Goal: Transaction & Acquisition: Purchase product/service

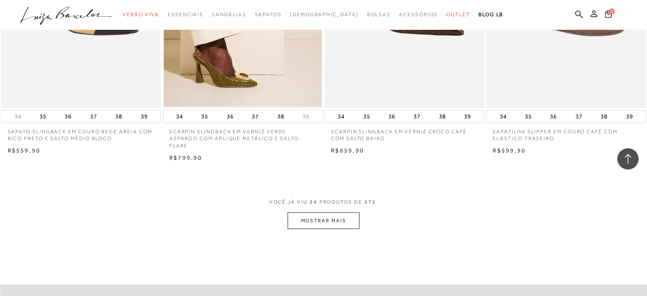
scroll to position [1702, 0]
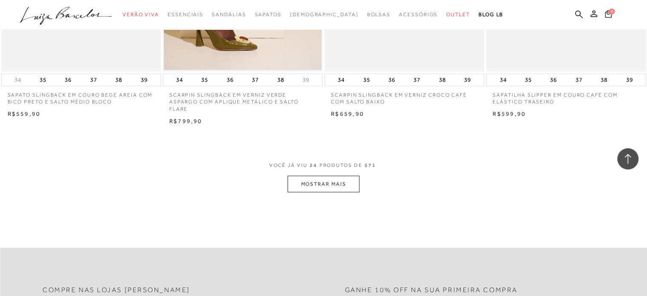
click at [340, 183] on button "MOSTRAR MAIS" at bounding box center [323, 184] width 71 height 17
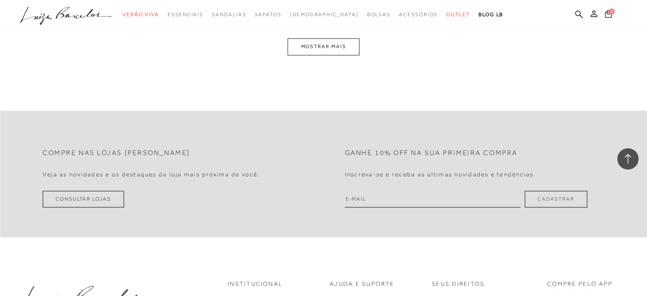
scroll to position [3617, 0]
click at [320, 40] on button "MOSTRAR MAIS" at bounding box center [323, 45] width 71 height 17
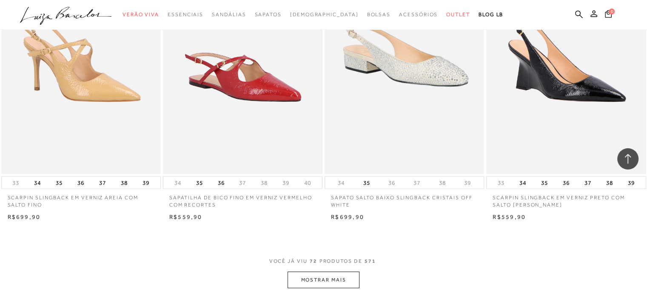
scroll to position [5150, 0]
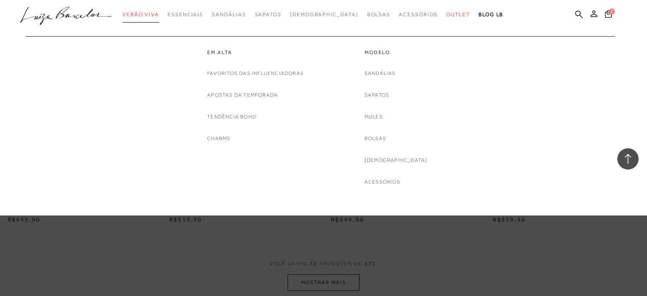
click at [159, 16] on span "Verão Viva" at bounding box center [141, 14] width 37 height 6
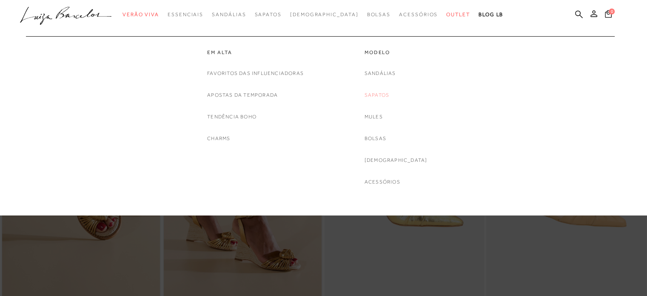
click at [388, 94] on link "Sapatos" at bounding box center [377, 95] width 25 height 9
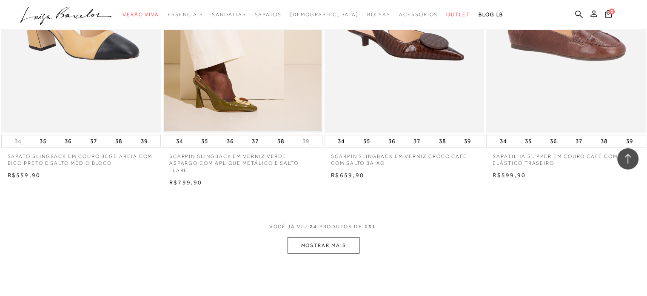
scroll to position [1745, 0]
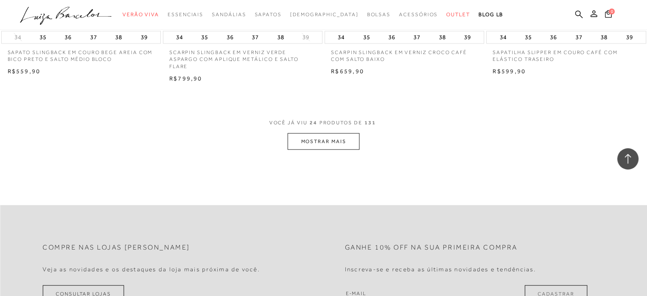
click at [338, 133] on button "MOSTRAR MAIS" at bounding box center [323, 141] width 71 height 17
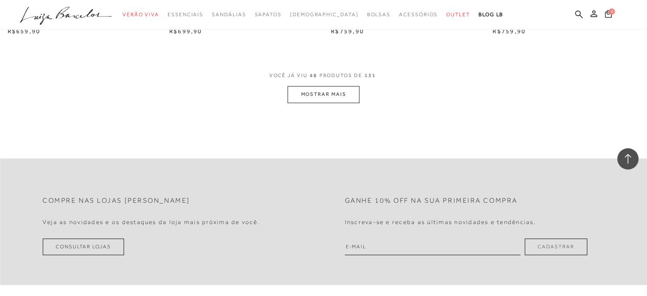
scroll to position [3574, 0]
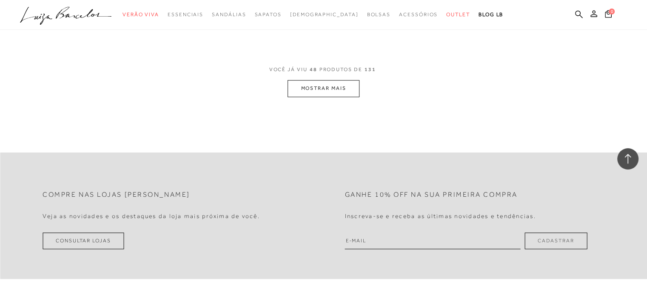
click at [342, 85] on button "MOSTRAR MAIS" at bounding box center [323, 88] width 71 height 17
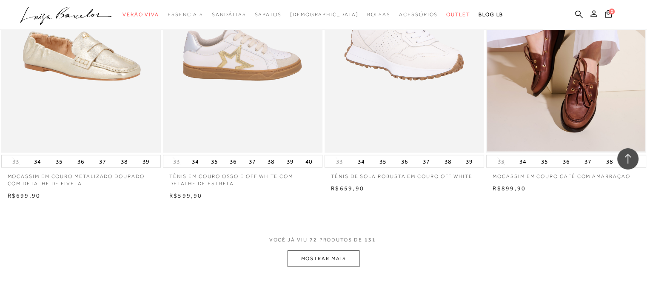
scroll to position [5191, 0]
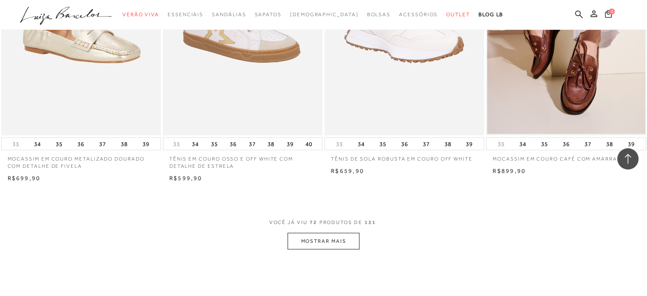
click at [315, 233] on button "MOSTRAR MAIS" at bounding box center [323, 241] width 71 height 17
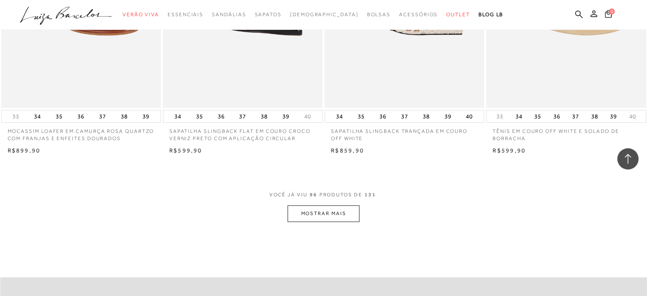
scroll to position [7021, 0]
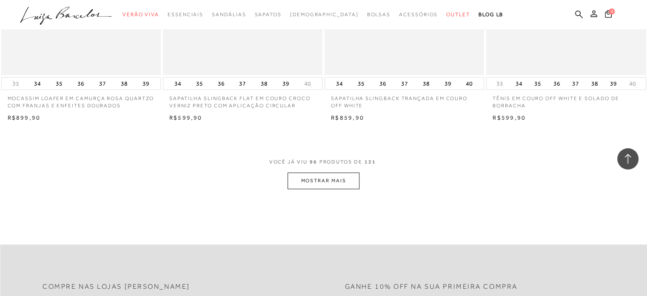
click at [336, 178] on button "MOSTRAR MAIS" at bounding box center [323, 180] width 71 height 17
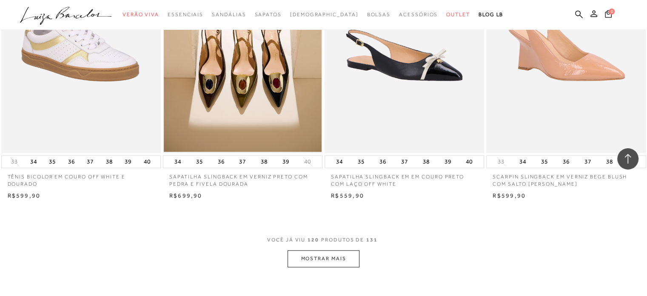
scroll to position [8766, 0]
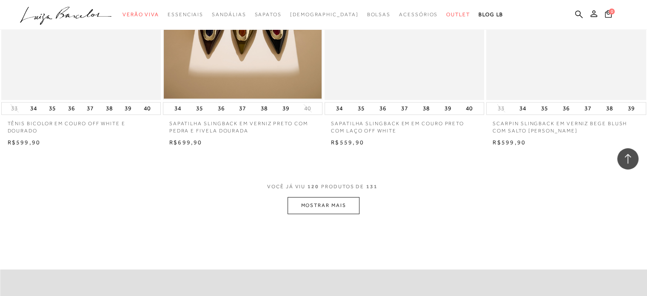
click at [329, 198] on button "MOSTRAR MAIS" at bounding box center [323, 205] width 71 height 17
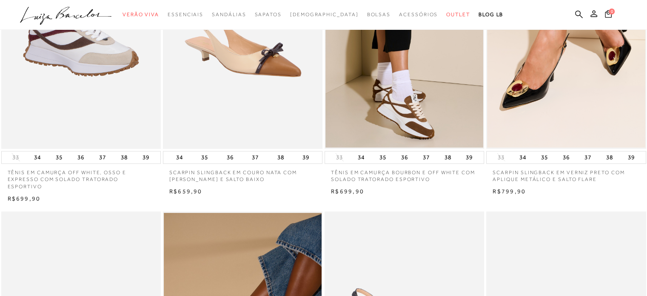
scroll to position [0, 0]
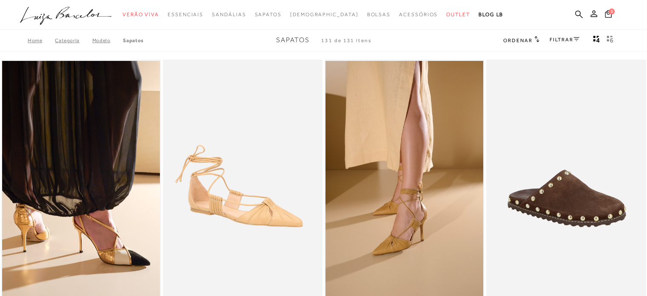
click at [97, 13] on icon ".a{fill-rule:evenodd;}" at bounding box center [66, 16] width 92 height 18
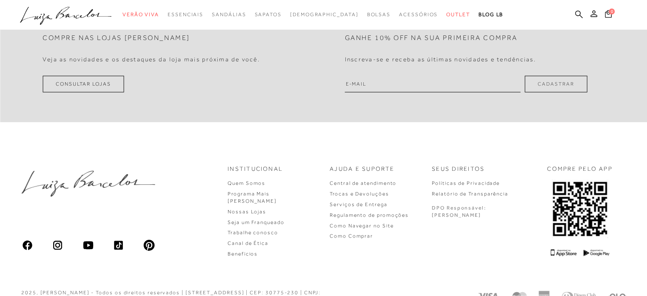
scroll to position [2589, 0]
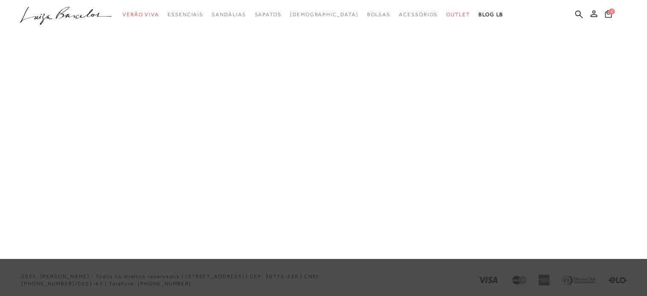
click at [0, 0] on link "Salto Baixo" at bounding box center [0, 0] width 0 height 0
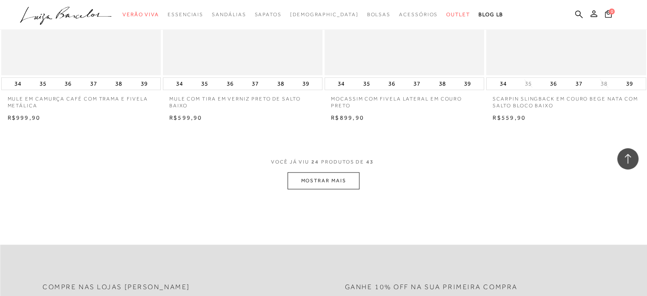
scroll to position [1745, 0]
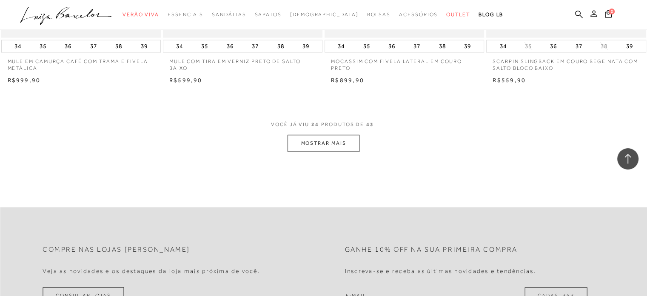
click at [321, 139] on button "MOSTRAR MAIS" at bounding box center [323, 143] width 71 height 17
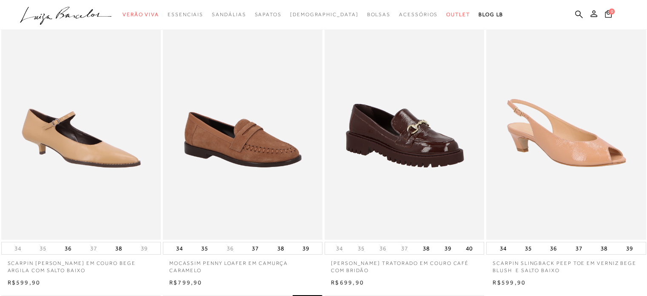
scroll to position [0, 0]
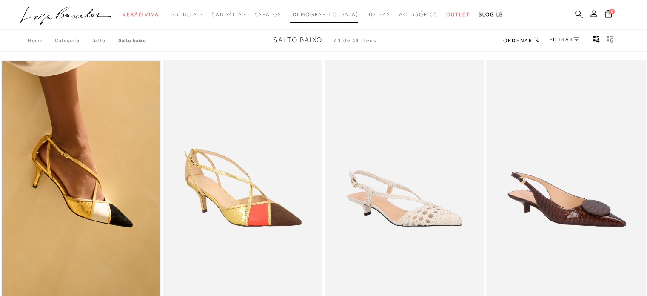
click at [317, 17] on link "[DEMOGRAPHIC_DATA]" at bounding box center [324, 15] width 69 height 16
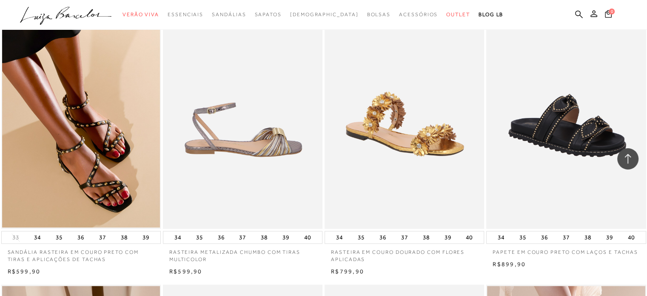
scroll to position [1277, 0]
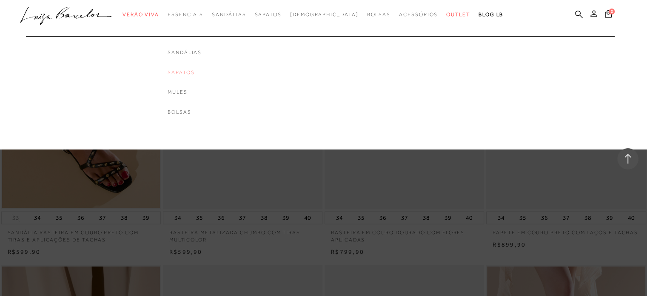
click at [198, 69] on link "Sapatos" at bounding box center [185, 72] width 34 height 7
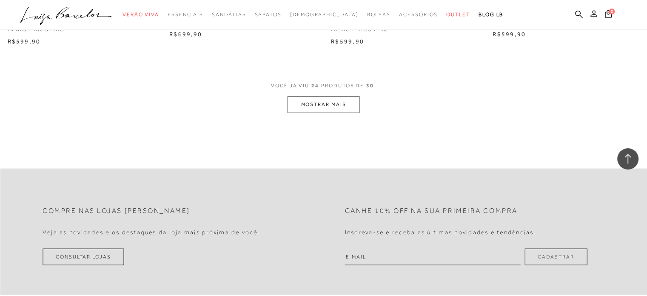
scroll to position [1787, 0]
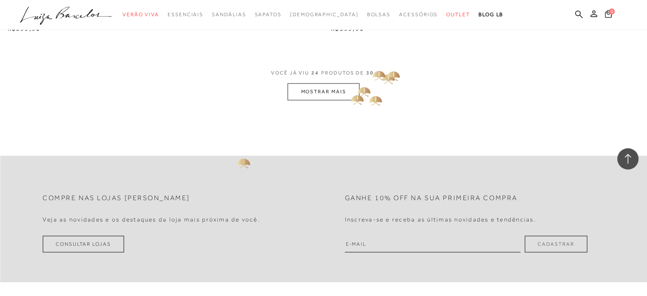
click at [348, 95] on button "MOSTRAR MAIS" at bounding box center [323, 91] width 71 height 17
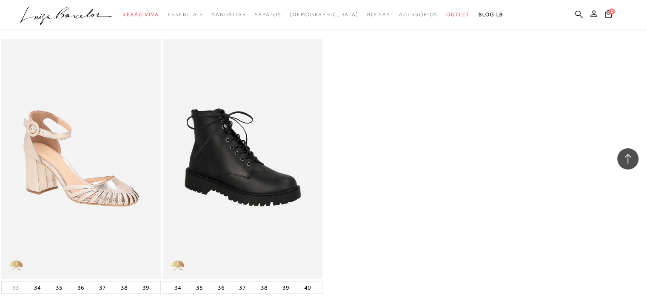
scroll to position [2085, 0]
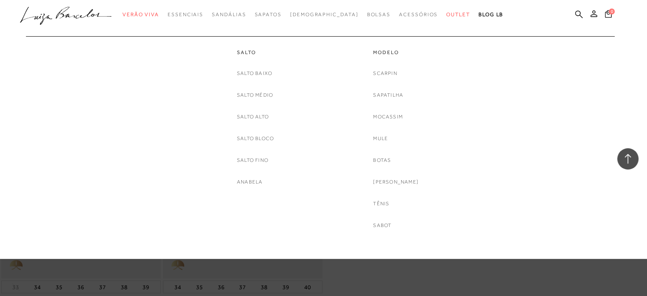
click at [258, 97] on link "Salto Médio" at bounding box center [255, 95] width 36 height 9
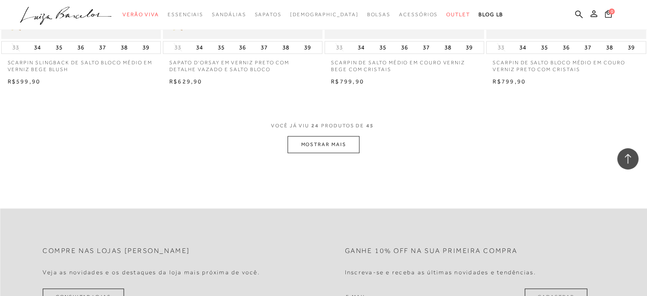
scroll to position [1745, 0]
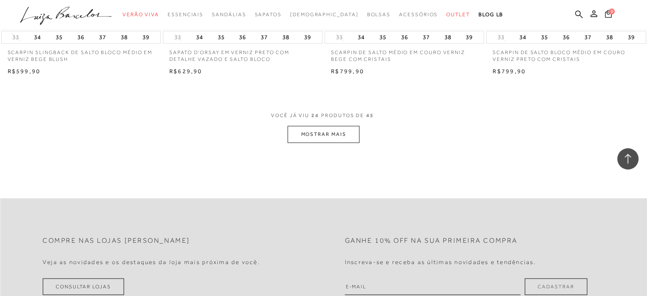
click at [316, 134] on button "MOSTRAR MAIS" at bounding box center [323, 134] width 71 height 17
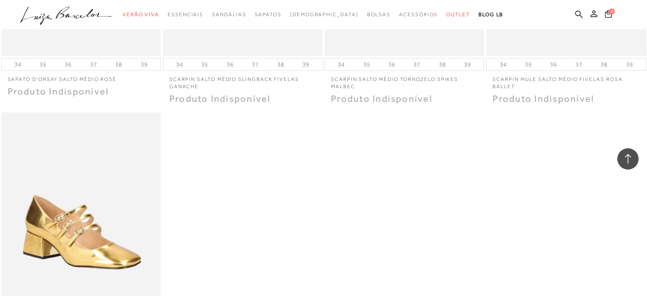
scroll to position [3234, 0]
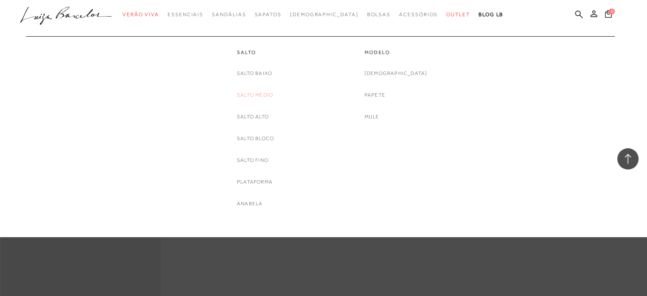
click at [265, 98] on link "Salto Médio" at bounding box center [255, 95] width 36 height 9
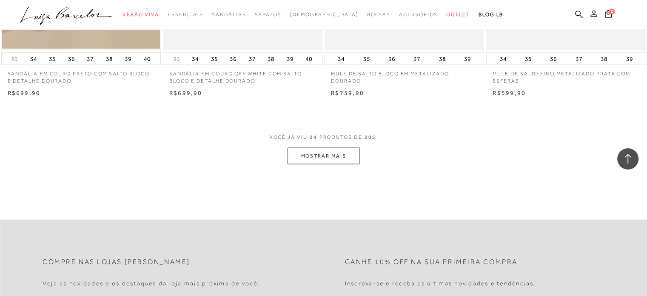
click at [335, 152] on button "MOSTRAR MAIS" at bounding box center [323, 156] width 71 height 17
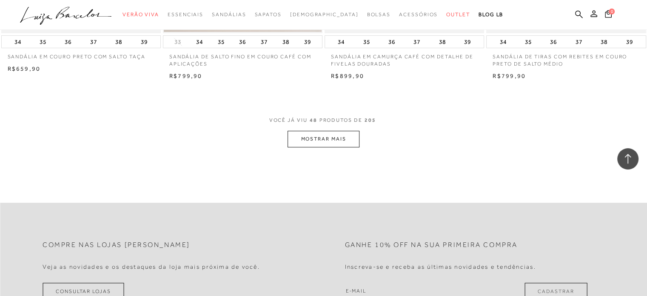
scroll to position [3532, 0]
click at [340, 137] on button "MOSTRAR MAIS" at bounding box center [323, 138] width 71 height 17
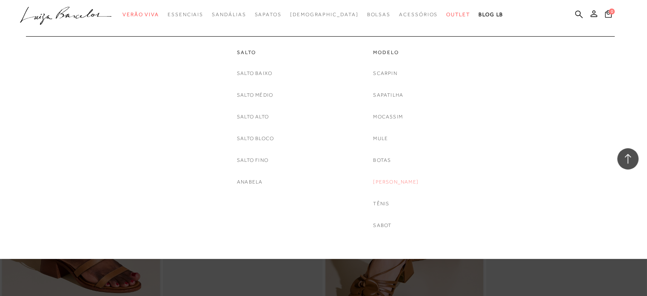
click at [406, 183] on link "[PERSON_NAME]" at bounding box center [396, 181] width 46 height 9
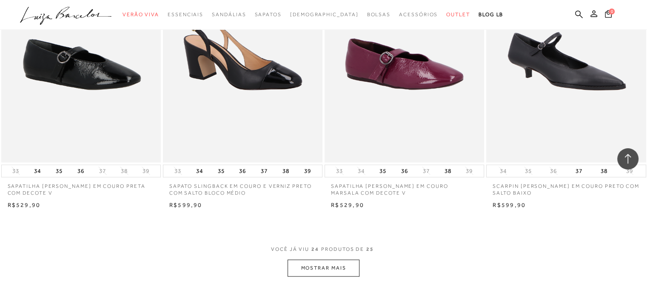
scroll to position [1702, 0]
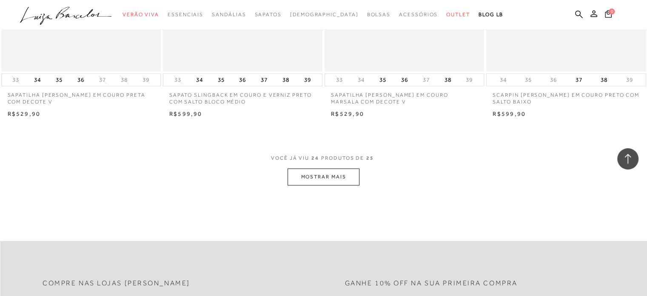
click at [340, 177] on button "MOSTRAR MAIS" at bounding box center [323, 177] width 71 height 17
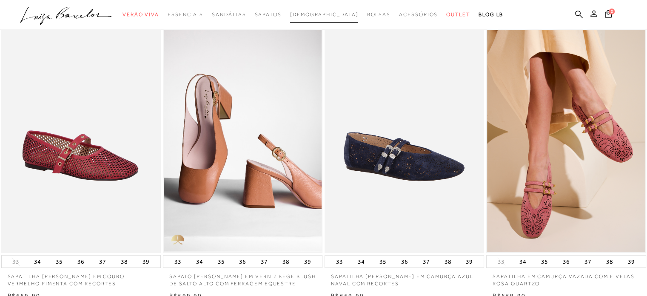
scroll to position [0, 0]
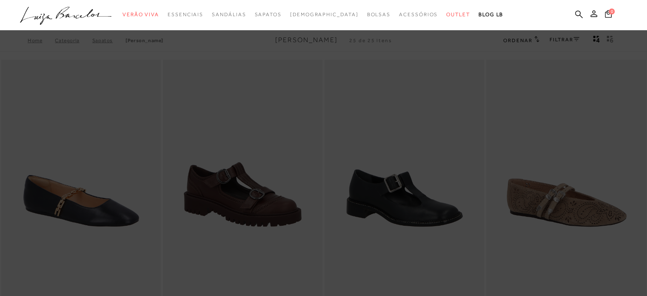
click at [89, 17] on icon at bounding box center [94, 13] width 36 height 9
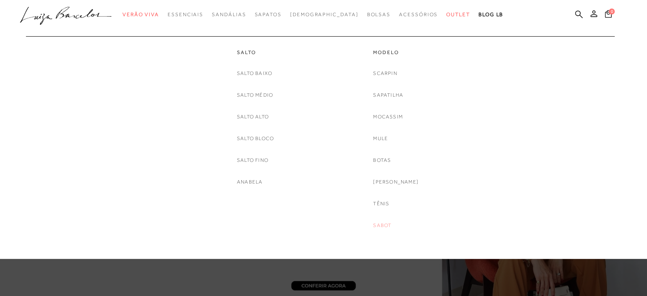
click at [384, 227] on link "Sabot" at bounding box center [382, 225] width 18 height 9
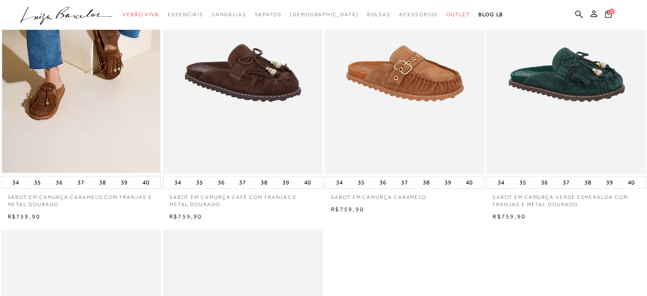
scroll to position [340, 0]
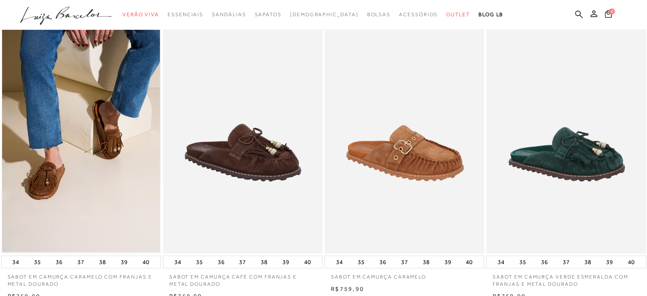
click at [72, 17] on icon ".a{fill-rule:evenodd;}" at bounding box center [66, 16] width 92 height 18
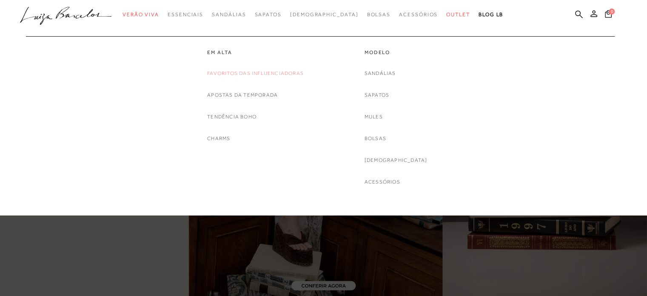
click at [263, 77] on link "Favoritos das Influenciadoras" at bounding box center [255, 73] width 97 height 9
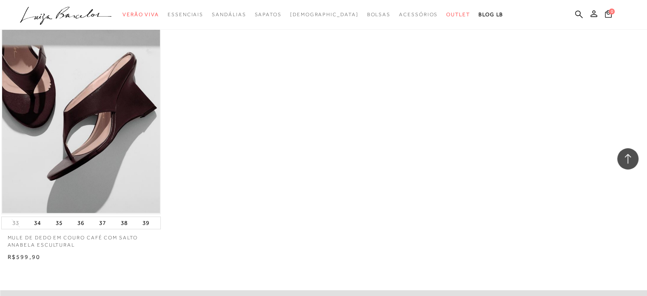
scroll to position [1319, 0]
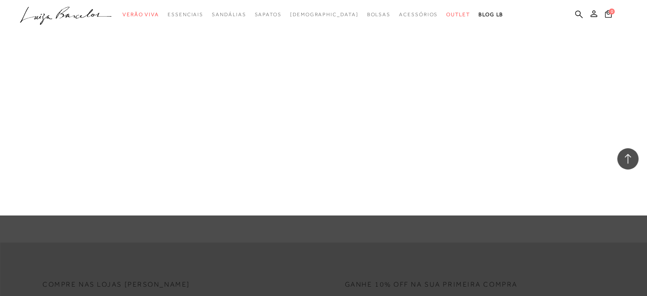
click at [0, 0] on link "Apostas da Temporada" at bounding box center [0, 0] width 0 height 0
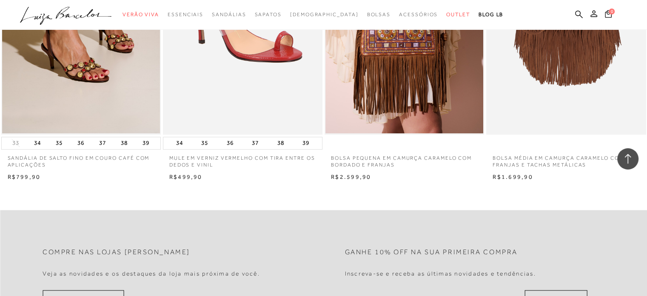
scroll to position [1149, 0]
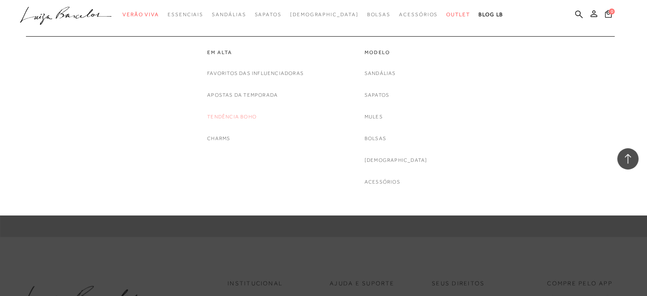
click at [239, 114] on link "Tendência Boho" at bounding box center [231, 116] width 49 height 9
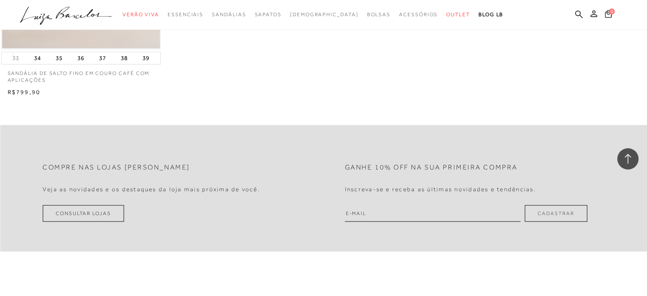
scroll to position [1745, 0]
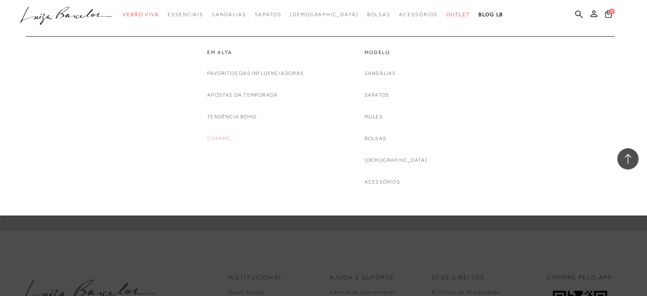
click at [223, 136] on link "Charms" at bounding box center [218, 138] width 23 height 9
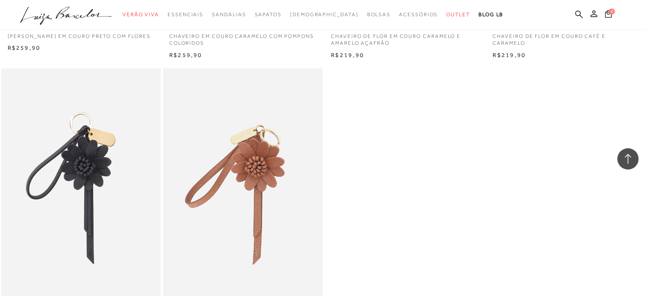
scroll to position [1277, 0]
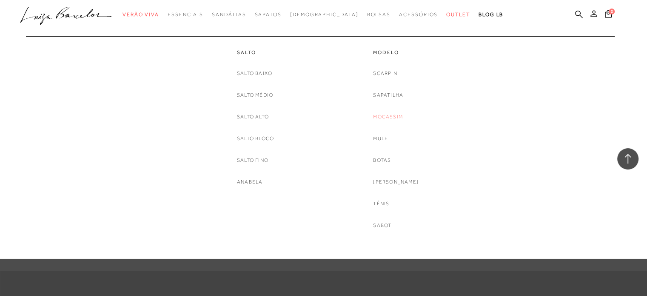
click at [395, 115] on link "Mocassim" at bounding box center [388, 116] width 30 height 9
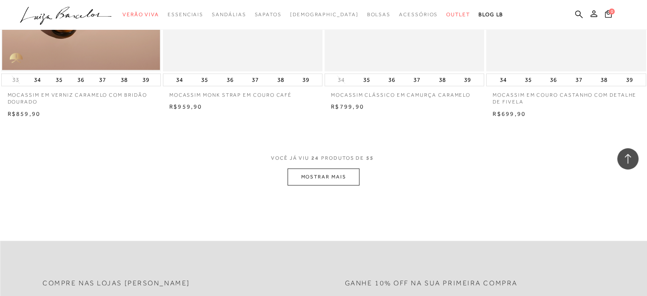
scroll to position [1830, 0]
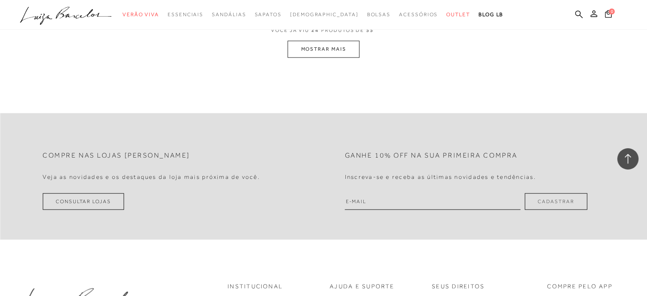
click at [343, 55] on button "MOSTRAR MAIS" at bounding box center [323, 49] width 71 height 17
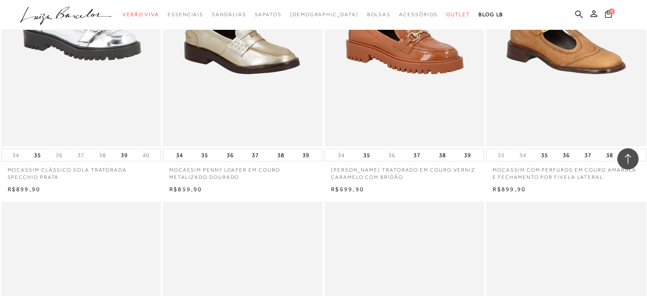
scroll to position [2808, 0]
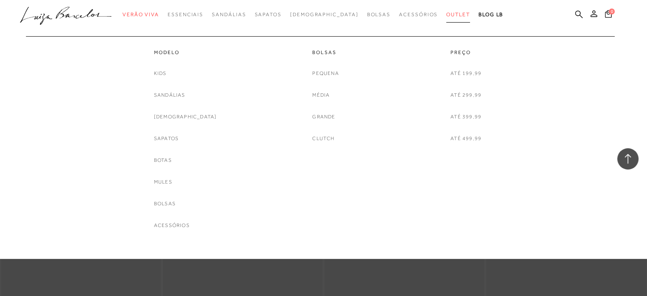
click at [446, 12] on span "Outlet" at bounding box center [458, 14] width 24 height 6
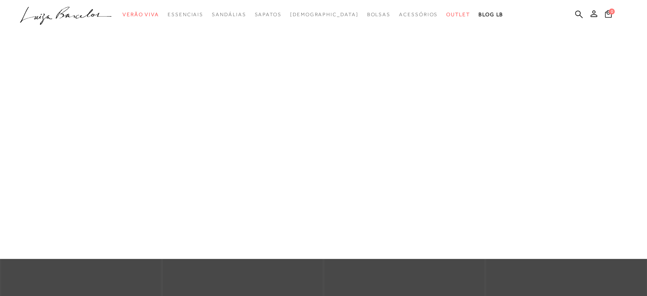
click at [0, 0] on link "Sapatos" at bounding box center [0, 0] width 0 height 0
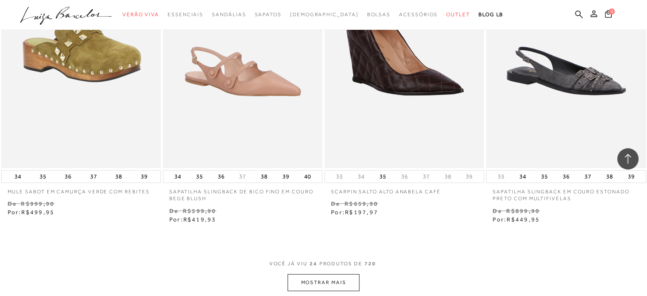
scroll to position [1660, 0]
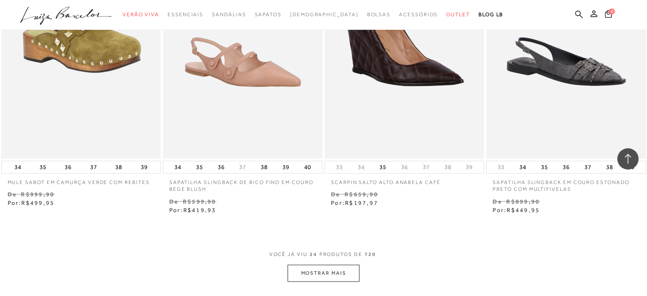
click at [329, 280] on button "MOSTRAR MAIS" at bounding box center [323, 273] width 71 height 17
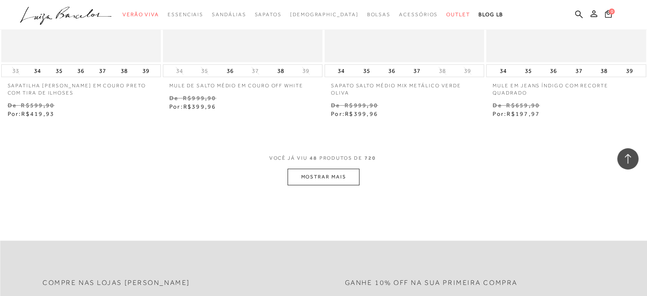
scroll to position [3617, 0]
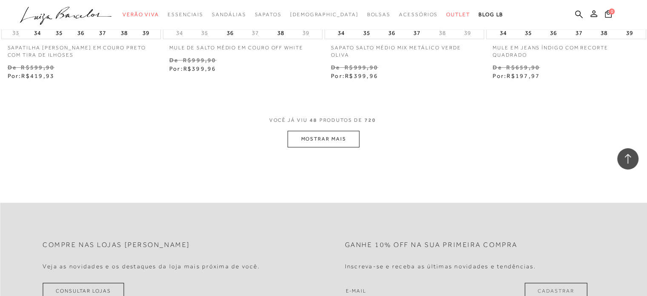
click at [347, 144] on button "MOSTRAR MAIS" at bounding box center [323, 139] width 71 height 17
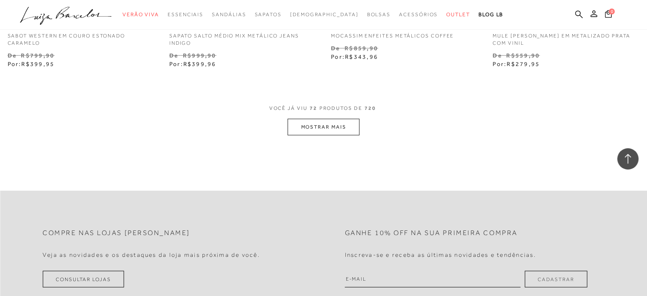
scroll to position [5489, 0]
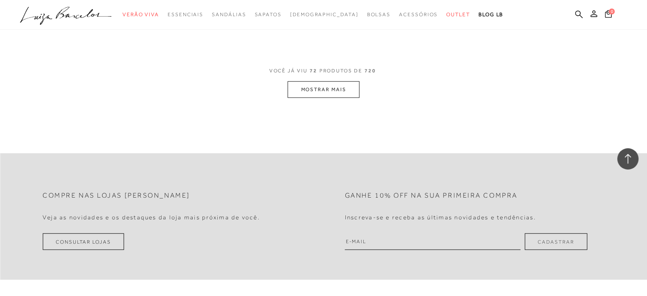
click at [332, 95] on button "MOSTRAR MAIS" at bounding box center [323, 89] width 71 height 17
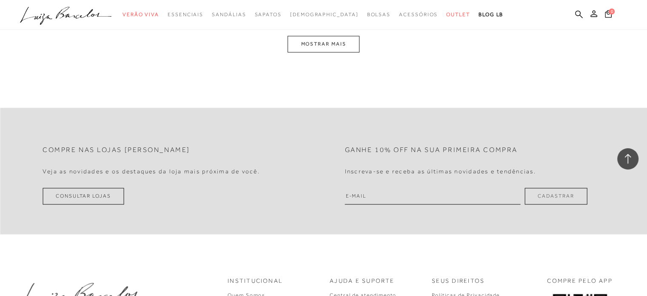
scroll to position [7361, 0]
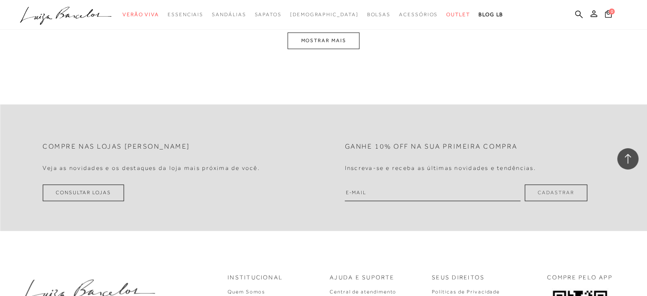
click at [315, 40] on button "MOSTRAR MAIS" at bounding box center [323, 40] width 71 height 17
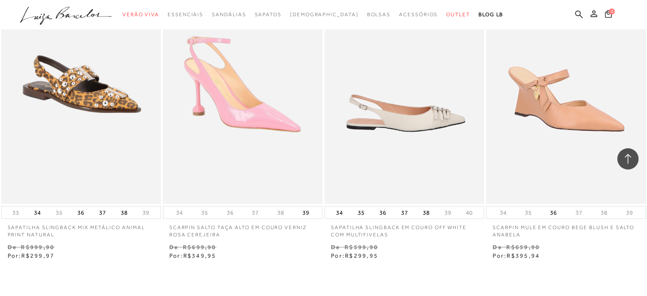
scroll to position [8912, 0]
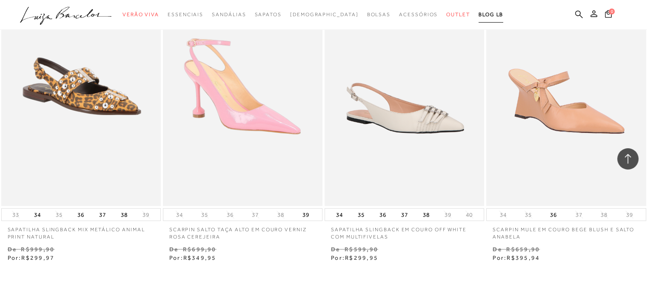
click at [479, 13] on span "BLOG LB" at bounding box center [491, 14] width 25 height 6
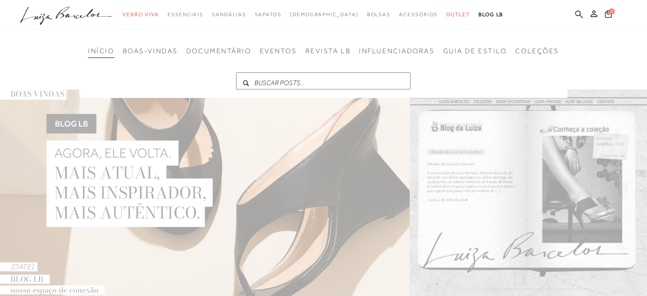
drag, startPoint x: 284, startPoint y: 71, endPoint x: 286, endPoint y: 76, distance: 5.0
click at [285, 74] on div "INÍCIO BOAS-VINDAS DOCUMENTÁRIO EVENTOS REVISTA LB INFLUENCIADORAS GUIA DE ESTI…" at bounding box center [324, 68] width 488 height 60
click at [290, 85] on input "text" at bounding box center [323, 80] width 174 height 17
click at [58, 15] on icon at bounding box center [65, 13] width 19 height 12
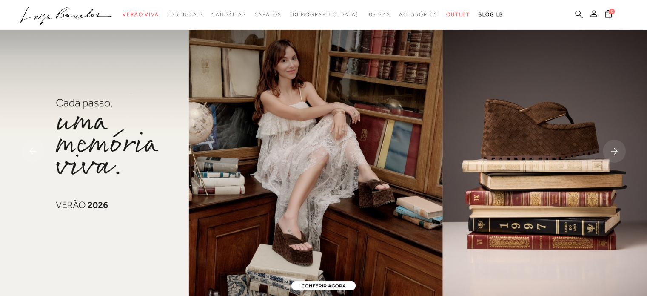
click at [575, 17] on icon at bounding box center [579, 14] width 8 height 8
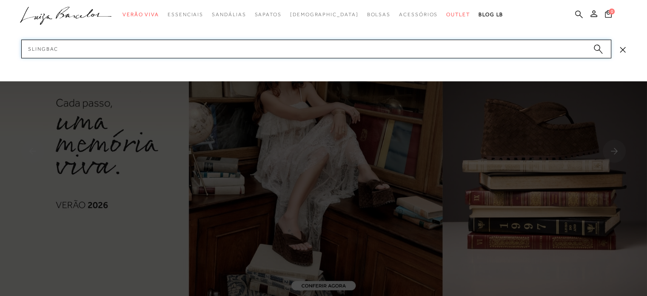
type input "slingback"
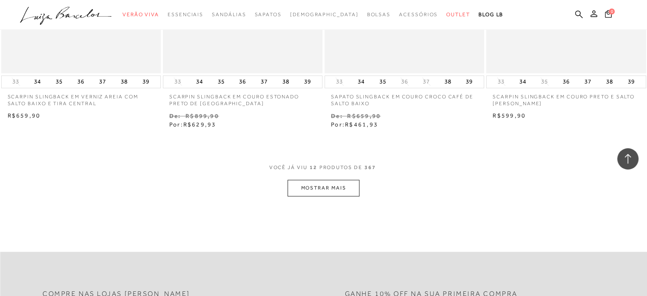
scroll to position [894, 0]
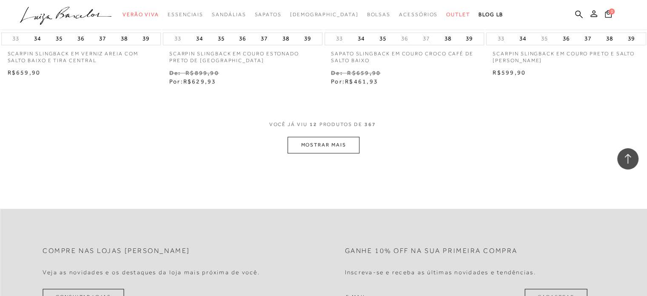
click at [343, 143] on button "MOSTRAR MAIS" at bounding box center [323, 145] width 71 height 17
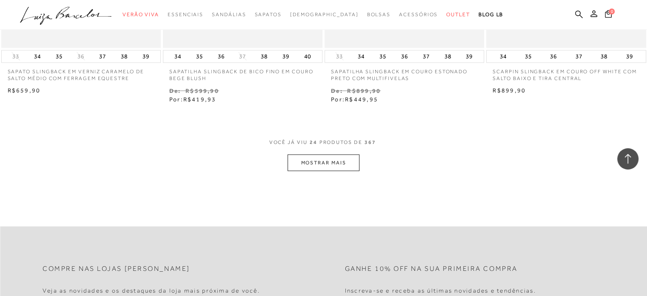
scroll to position [1872, 0]
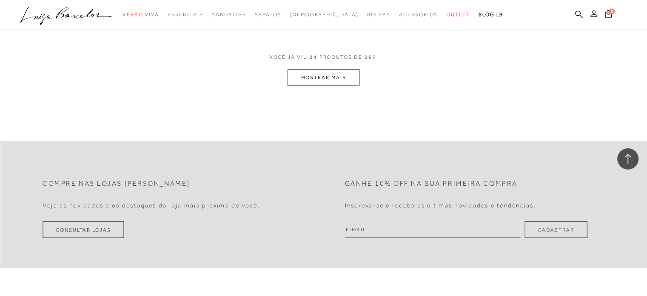
click at [330, 75] on button "MOSTRAR MAIS" at bounding box center [323, 77] width 71 height 17
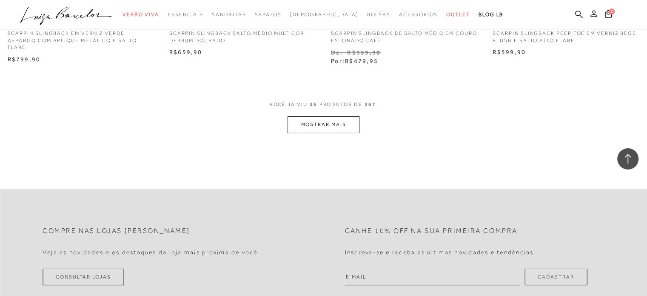
scroll to position [2766, 0]
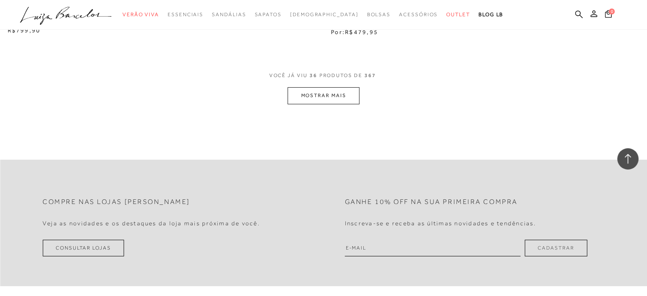
click at [310, 89] on button "MOSTRAR MAIS" at bounding box center [323, 95] width 71 height 17
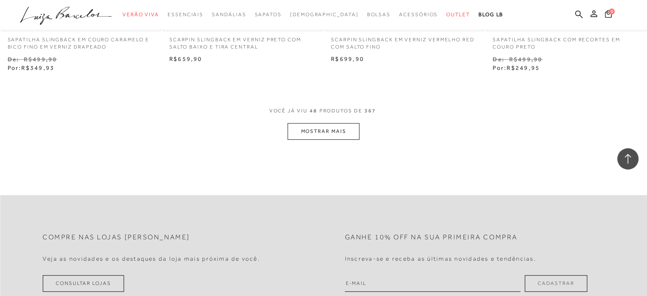
scroll to position [3640, 0]
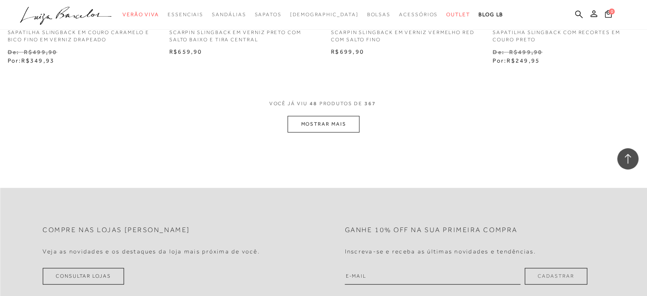
click at [342, 122] on button "MOSTRAR MAIS" at bounding box center [323, 124] width 71 height 17
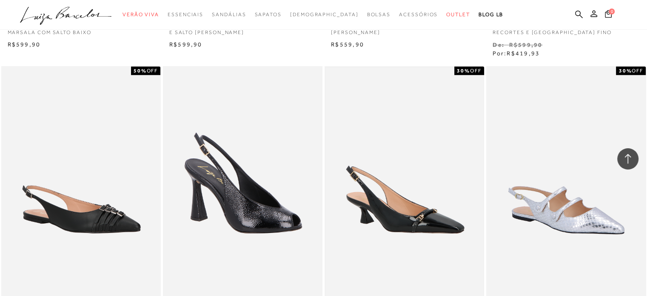
scroll to position [4406, 0]
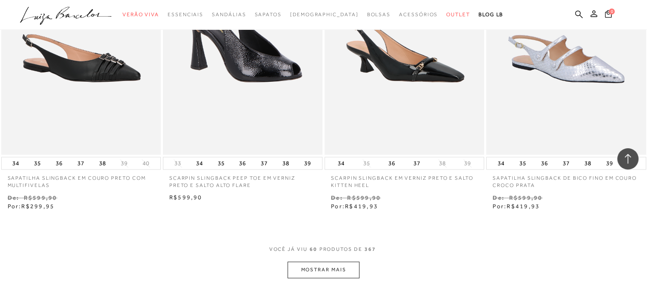
click at [330, 266] on button "MOSTRAR MAIS" at bounding box center [323, 269] width 71 height 17
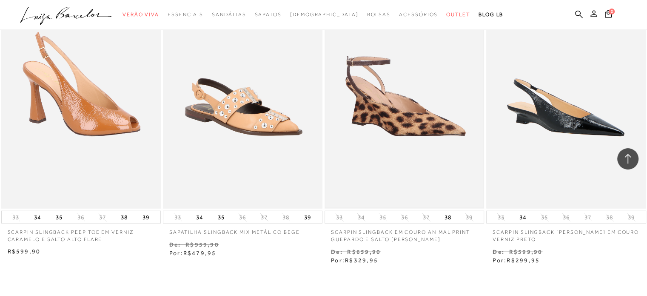
scroll to position [5300, 0]
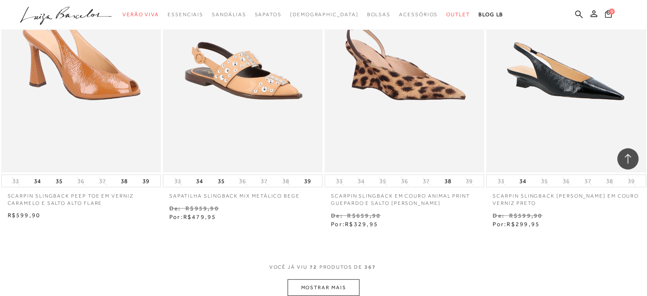
click at [335, 283] on button "MOSTRAR MAIS" at bounding box center [323, 287] width 71 height 17
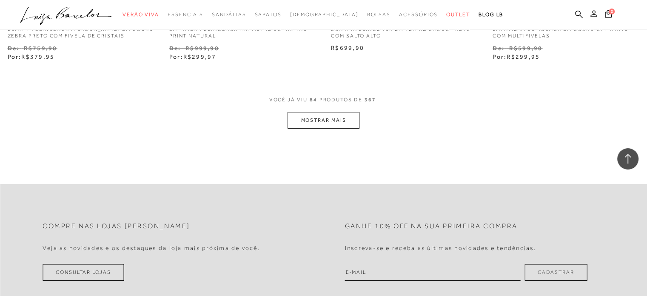
scroll to position [6406, 0]
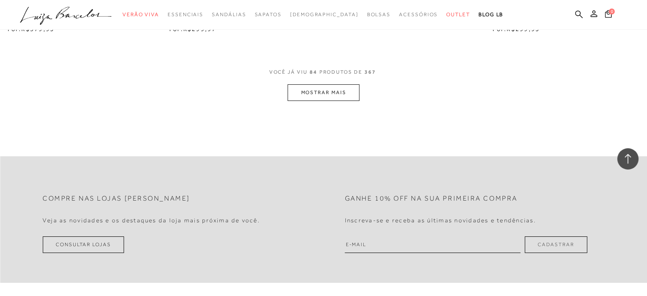
click at [341, 91] on button "MOSTRAR MAIS" at bounding box center [323, 92] width 71 height 17
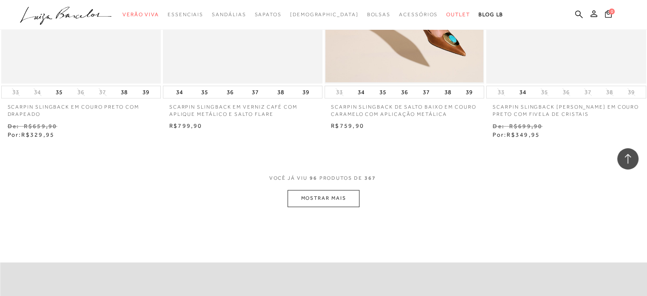
scroll to position [7204, 0]
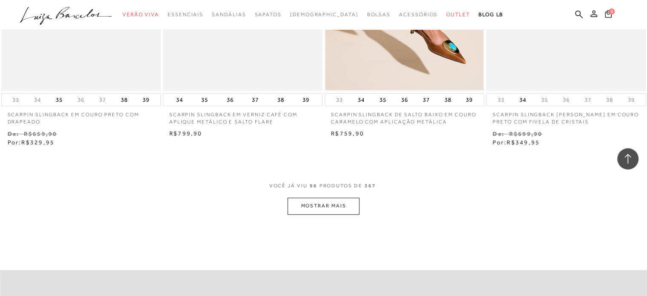
click at [324, 197] on button "MOSTRAR MAIS" at bounding box center [323, 205] width 71 height 17
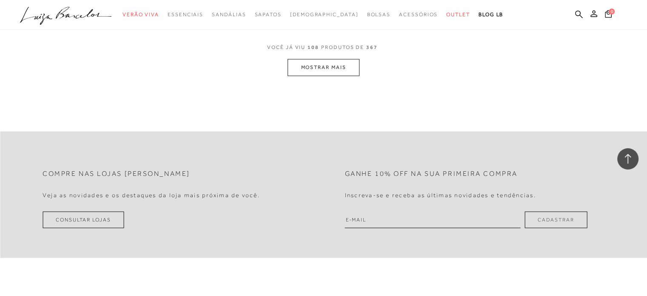
scroll to position [8268, 0]
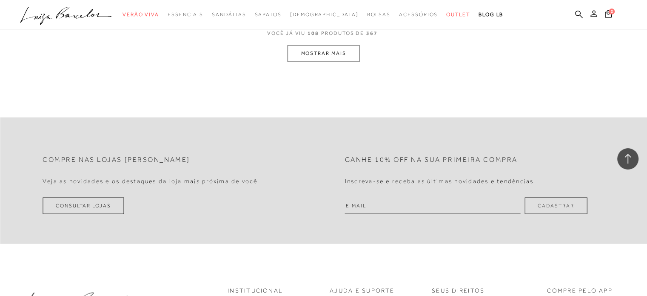
click at [333, 46] on button "MOSTRAR MAIS" at bounding box center [323, 53] width 71 height 17
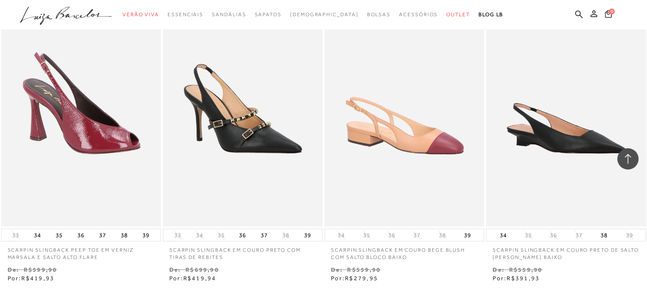
scroll to position [9062, 0]
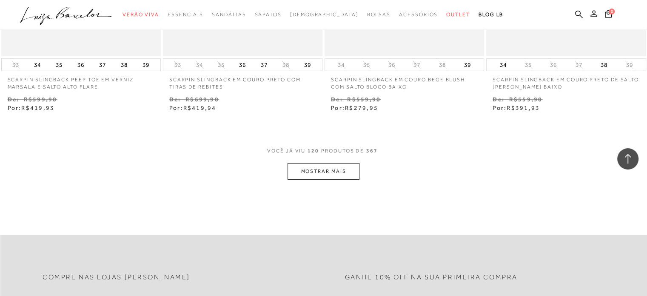
click at [337, 166] on button "MOSTRAR MAIS" at bounding box center [323, 171] width 71 height 17
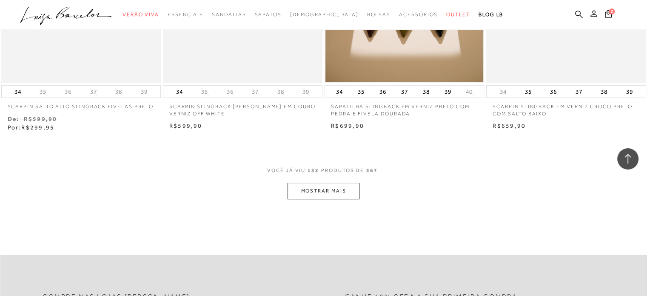
scroll to position [9956, 0]
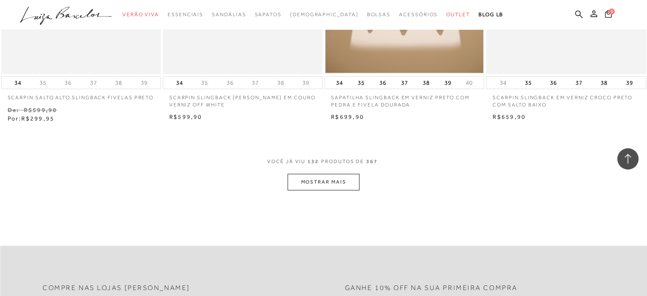
click at [317, 163] on span "132" at bounding box center [313, 166] width 11 height 16
click at [317, 174] on button "MOSTRAR MAIS" at bounding box center [323, 182] width 71 height 17
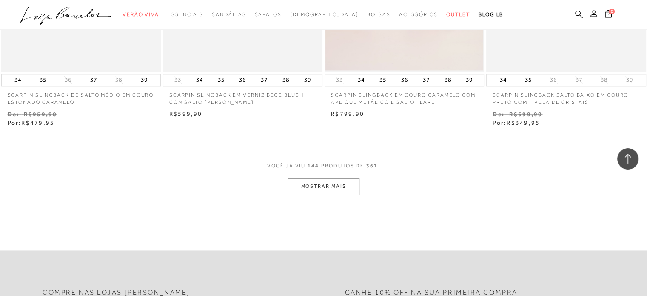
scroll to position [10882, 0]
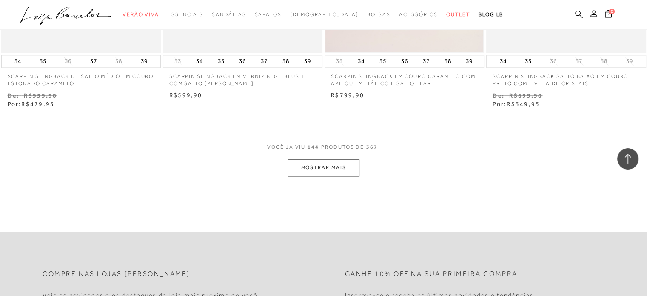
click at [322, 166] on button "MOSTRAR MAIS" at bounding box center [323, 167] width 71 height 17
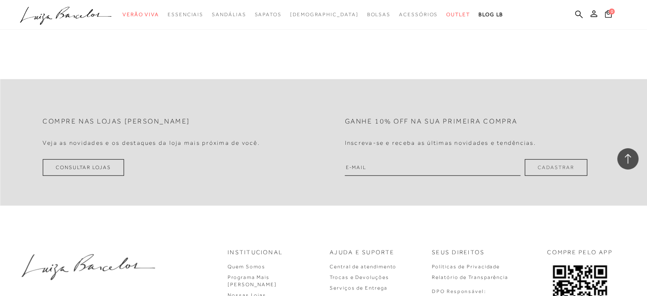
scroll to position [11818, 0]
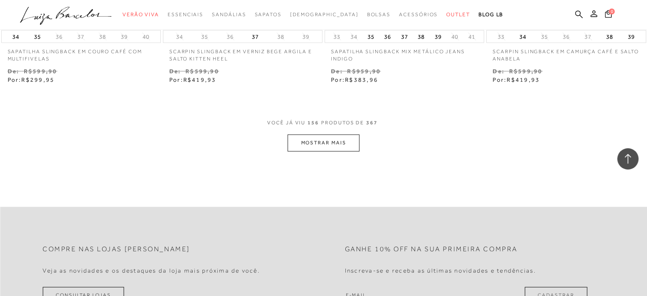
click at [328, 134] on button "MOSTRAR MAIS" at bounding box center [323, 142] width 71 height 17
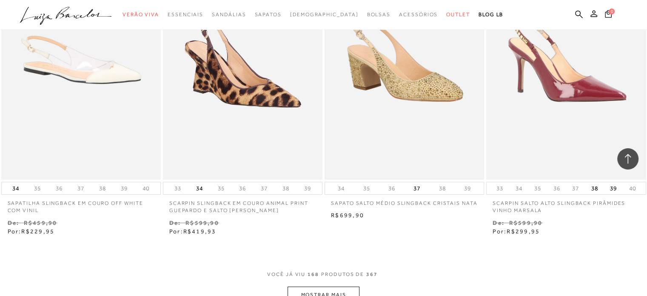
scroll to position [12584, 0]
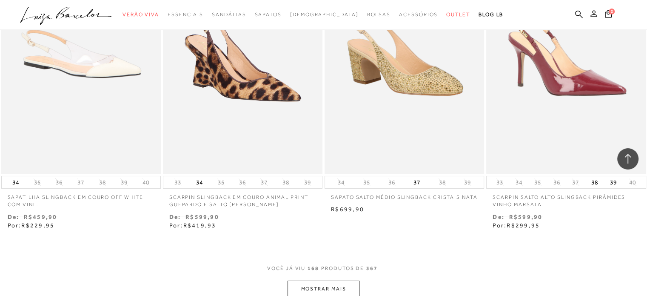
click at [331, 280] on button "MOSTRAR MAIS" at bounding box center [323, 288] width 71 height 17
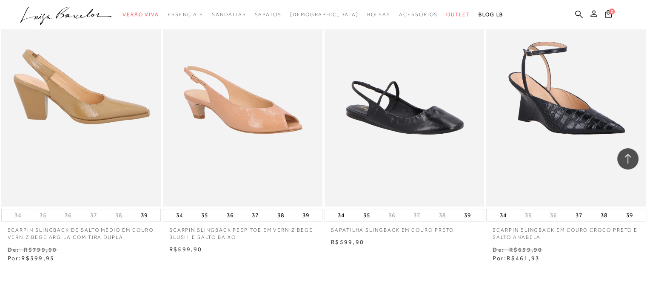
scroll to position [13605, 0]
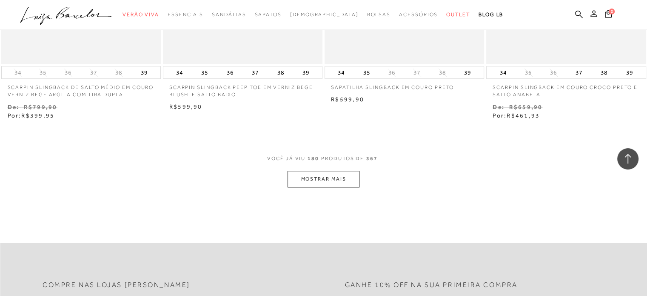
click at [320, 174] on button "MOSTRAR MAIS" at bounding box center [323, 179] width 71 height 17
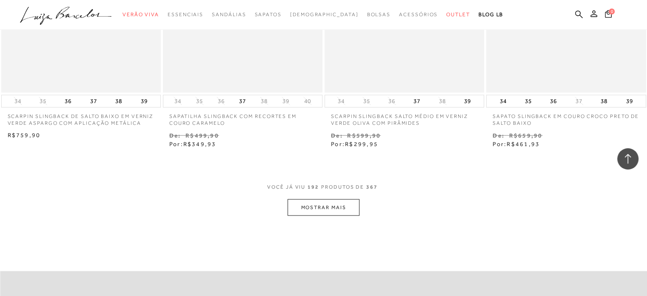
scroll to position [14574, 0]
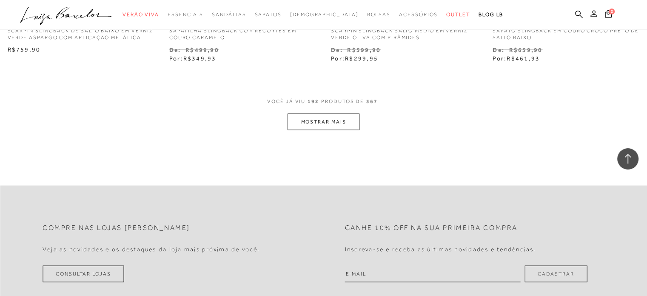
click at [318, 115] on button "MOSTRAR MAIS" at bounding box center [323, 122] width 71 height 17
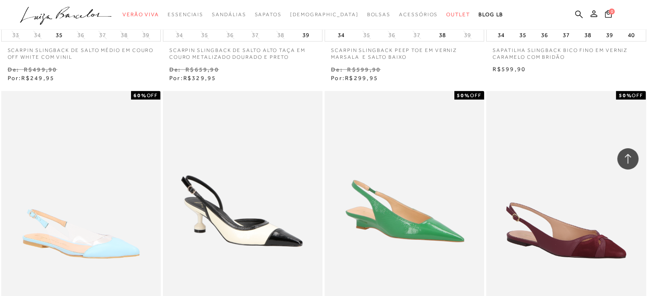
scroll to position [15371, 0]
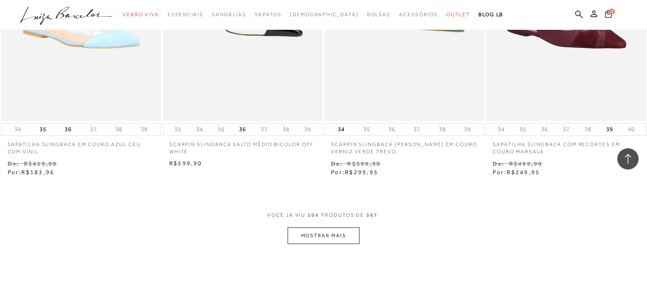
click at [325, 232] on button "MOSTRAR MAIS" at bounding box center [323, 235] width 71 height 17
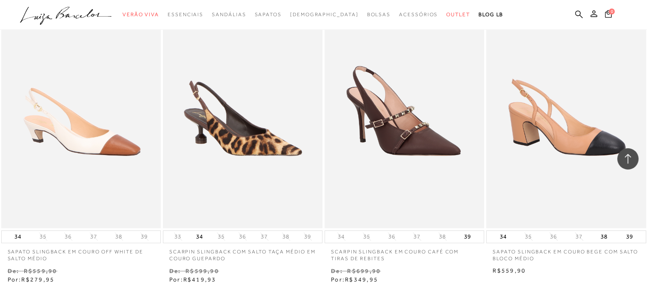
scroll to position [16265, 0]
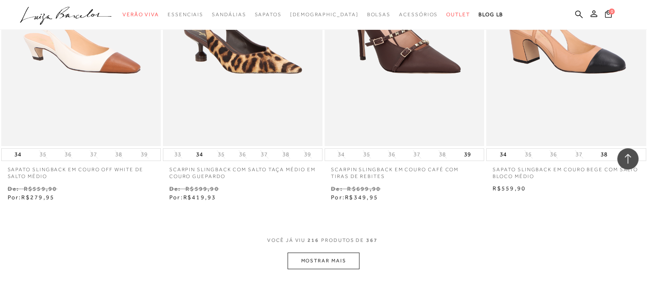
click at [335, 252] on button "MOSTRAR MAIS" at bounding box center [323, 260] width 71 height 17
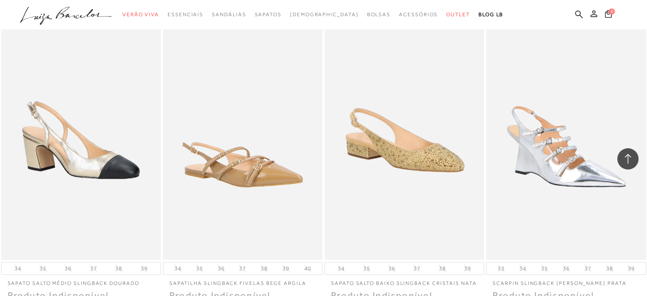
scroll to position [17181, 0]
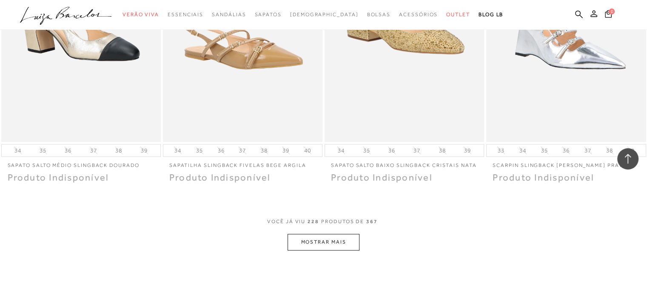
click at [346, 234] on button "MOSTRAR MAIS" at bounding box center [323, 242] width 71 height 17
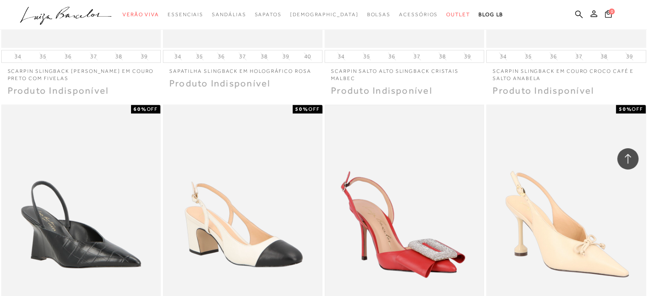
scroll to position [18271, 0]
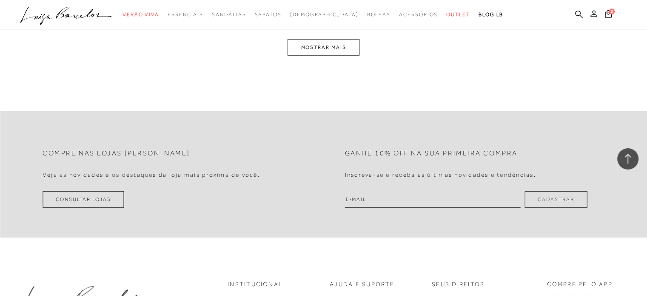
click at [348, 56] on button "MOSTRAR MAIS" at bounding box center [323, 47] width 71 height 17
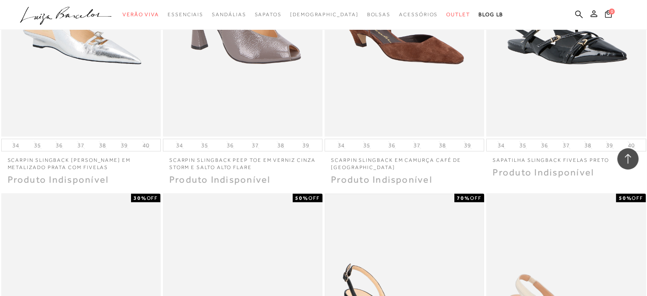
scroll to position [18330, 0]
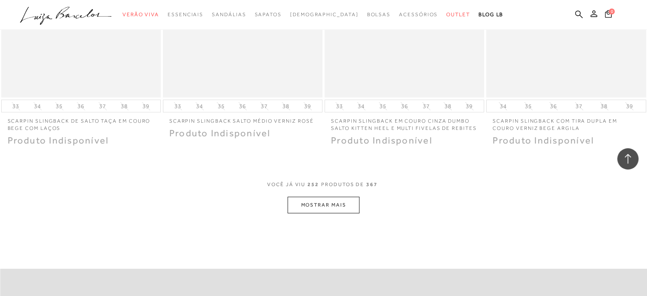
click at [348, 197] on button "MOSTRAR MAIS" at bounding box center [323, 205] width 71 height 17
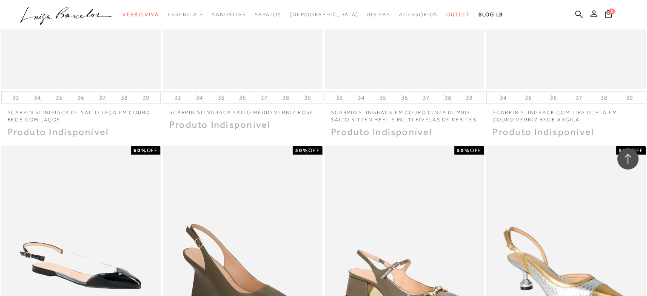
scroll to position [19138, 0]
